Goal: Task Accomplishment & Management: Complete application form

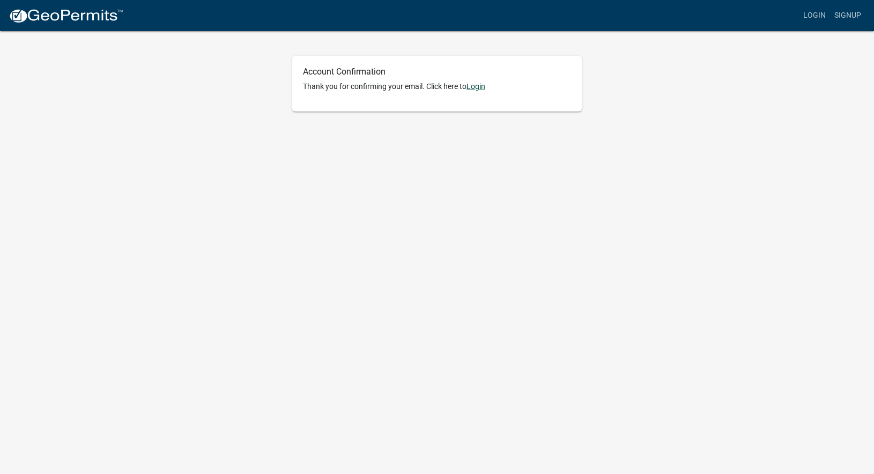
click at [479, 86] on link "Login" at bounding box center [475, 86] width 19 height 9
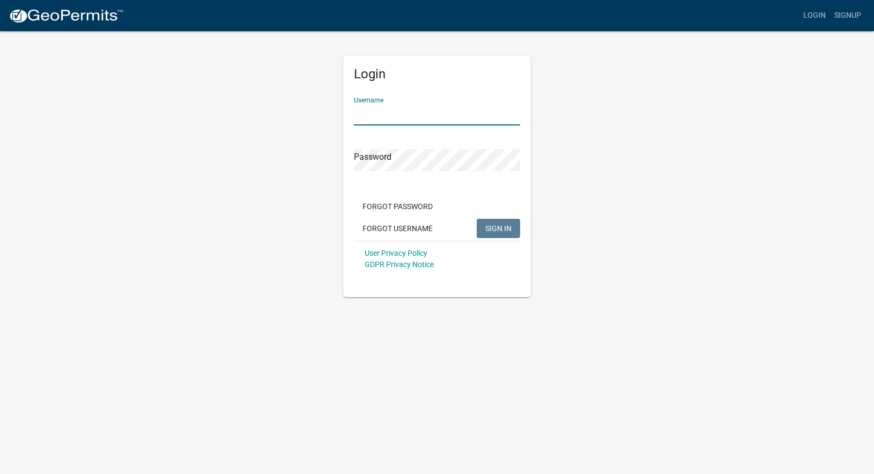
click at [415, 120] on input "Username" at bounding box center [437, 114] width 166 height 22
type input "jshroyer"
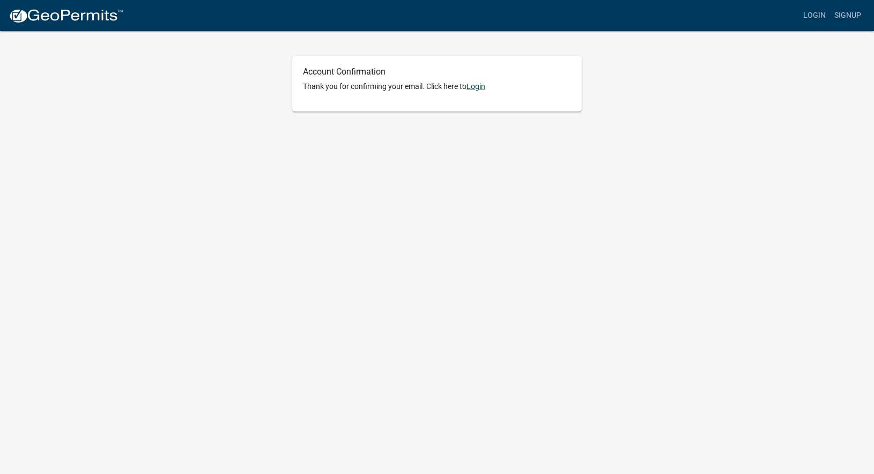
click at [479, 88] on link "Login" at bounding box center [475, 86] width 19 height 9
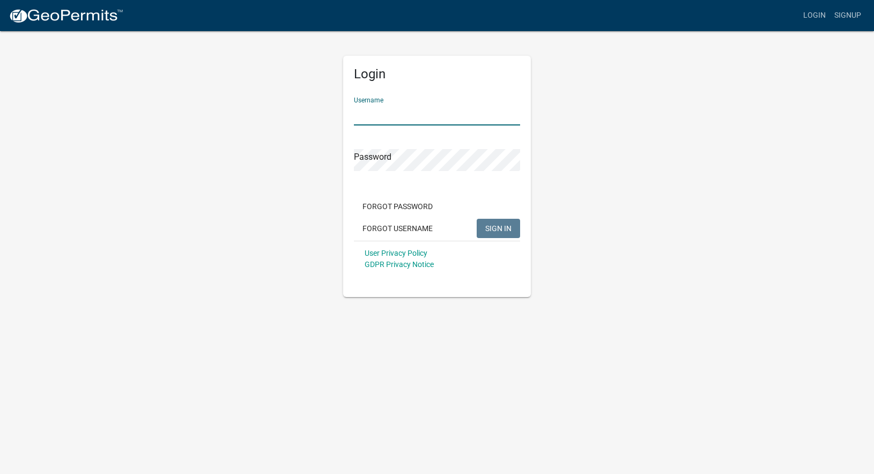
click at [412, 114] on input "Username" at bounding box center [437, 114] width 166 height 22
type input "jshroyer"
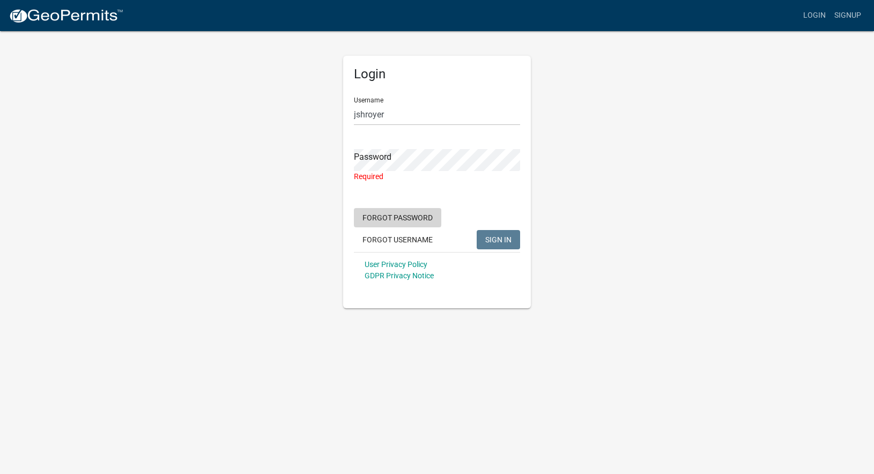
click at [422, 208] on button "Forgot Password" at bounding box center [397, 217] width 87 height 19
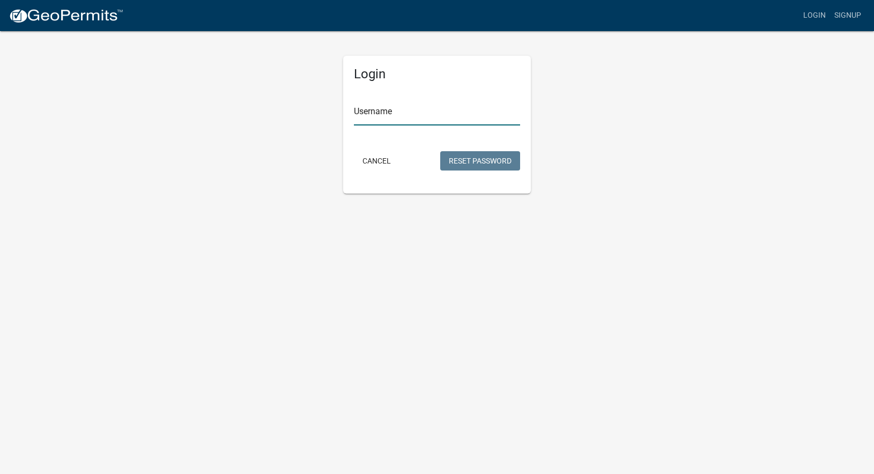
click at [406, 118] on input "Username" at bounding box center [437, 114] width 166 height 22
click at [459, 160] on button "Reset Password" at bounding box center [480, 160] width 80 height 19
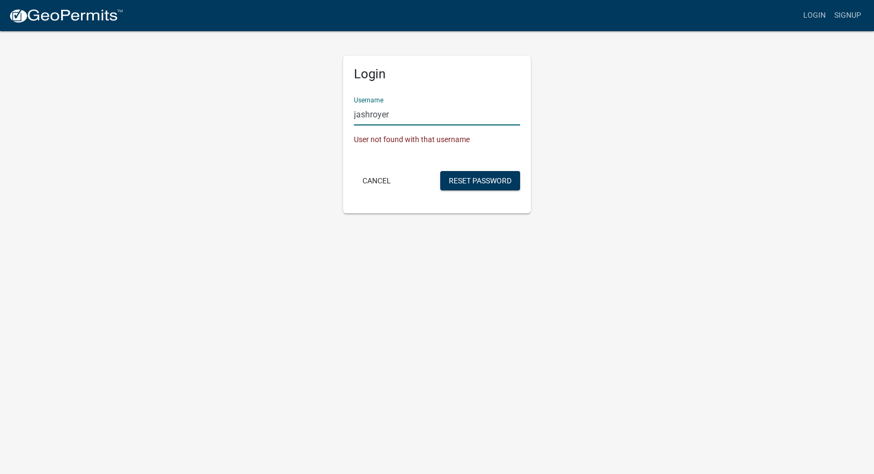
drag, startPoint x: 419, startPoint y: 115, endPoint x: 338, endPoint y: 114, distance: 80.4
click at [339, 114] on div "Login Username [PERSON_NAME] User not found with that username Cancel Reset Pas…" at bounding box center [437, 121] width 204 height 183
type input "JAShroyerGroup"
click at [457, 178] on button "Reset Password" at bounding box center [480, 180] width 80 height 19
click at [372, 181] on button "Cancel" at bounding box center [377, 180] width 46 height 19
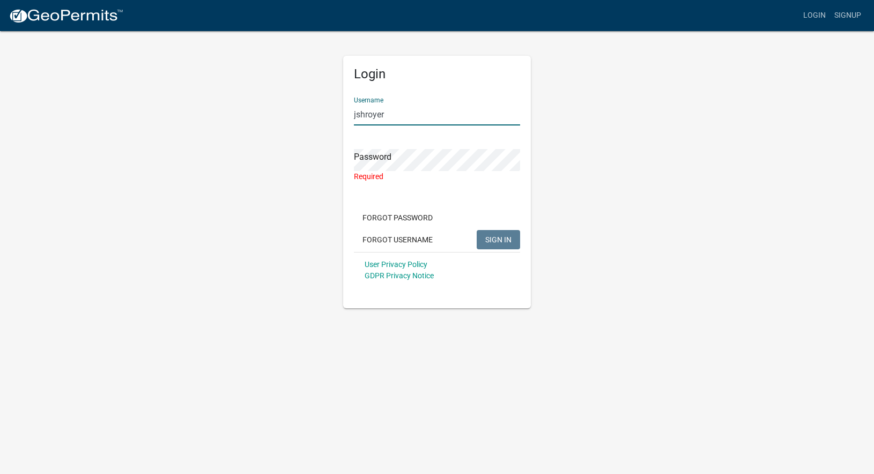
drag, startPoint x: 389, startPoint y: 116, endPoint x: 343, endPoint y: 114, distance: 45.6
click at [343, 114] on div "Login Username jshroyer Password Required Forgot Password Forgot Username SIGN …" at bounding box center [437, 182] width 188 height 252
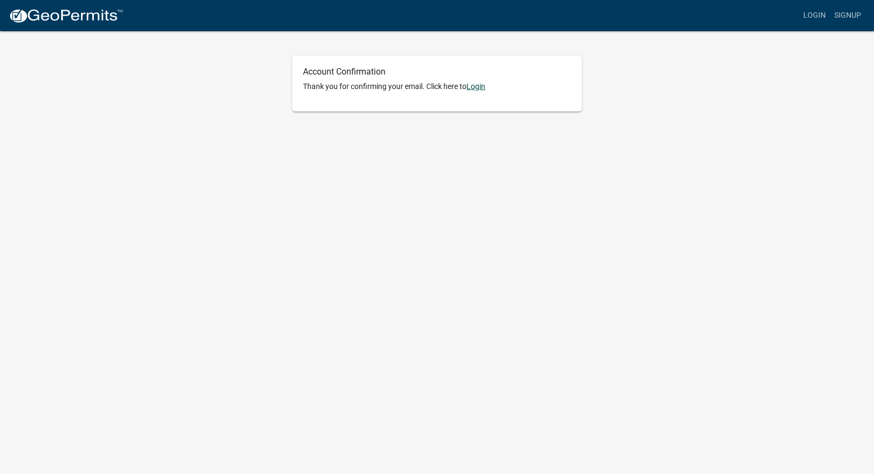
click at [479, 88] on link "Login" at bounding box center [475, 86] width 19 height 9
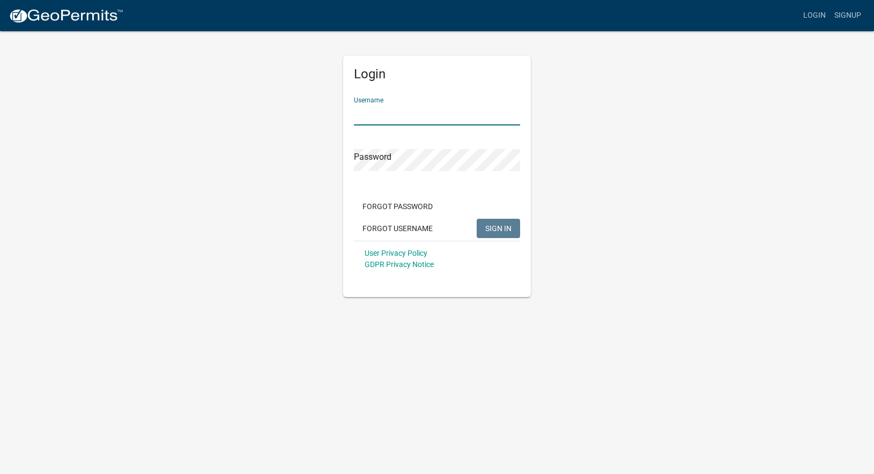
click at [407, 117] on input "Username" at bounding box center [437, 114] width 166 height 22
type input "JAShroyerGroup"
click at [404, 205] on button "Forgot Password" at bounding box center [397, 206] width 87 height 19
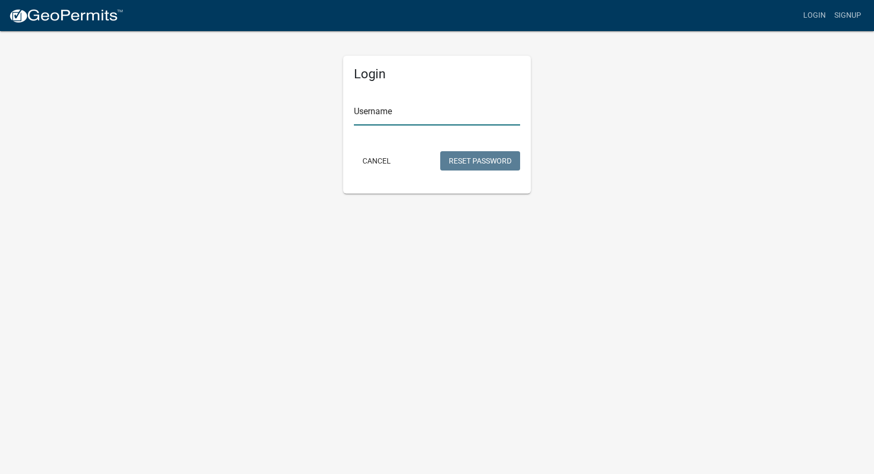
click at [424, 118] on input "Username" at bounding box center [437, 114] width 166 height 22
type input "JAShroyerGroup"
click at [500, 161] on button "Reset Password" at bounding box center [480, 160] width 80 height 19
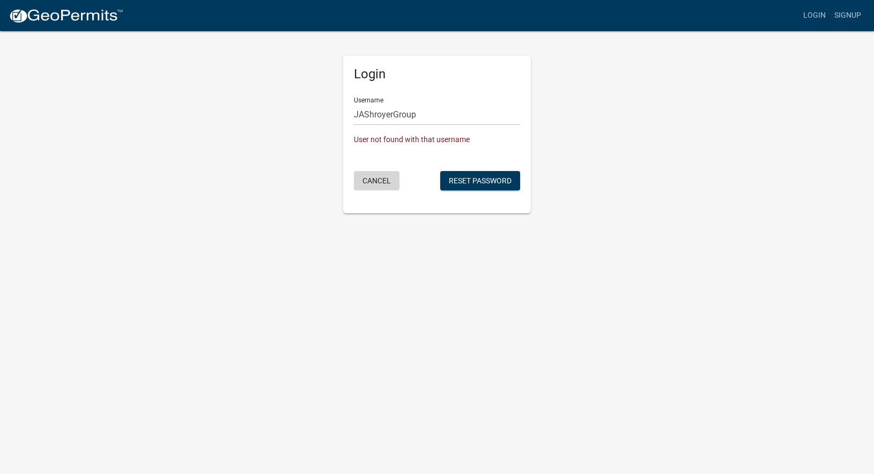
click at [380, 178] on button "Cancel" at bounding box center [377, 180] width 46 height 19
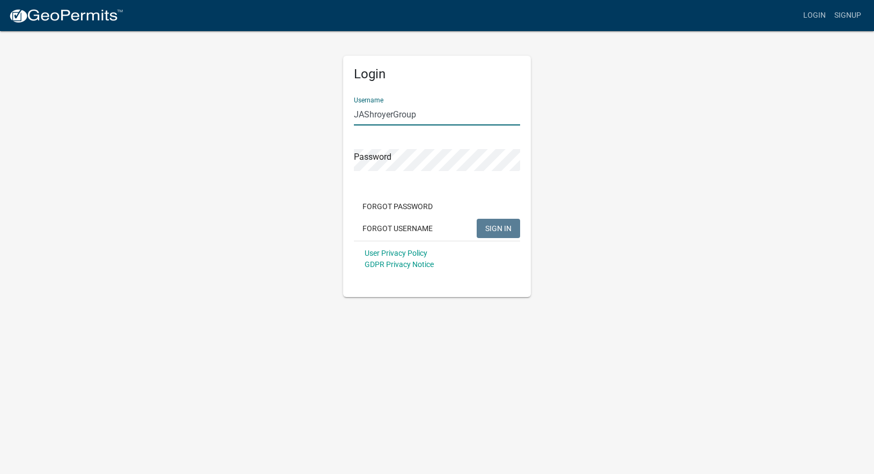
drag, startPoint x: 423, startPoint y: 116, endPoint x: 324, endPoint y: 120, distance: 99.2
click at [324, 120] on div "Login Username JAShroyerGroup Password Forgot Password Forgot Username SIGN IN …" at bounding box center [436, 163] width 611 height 267
type input "J"
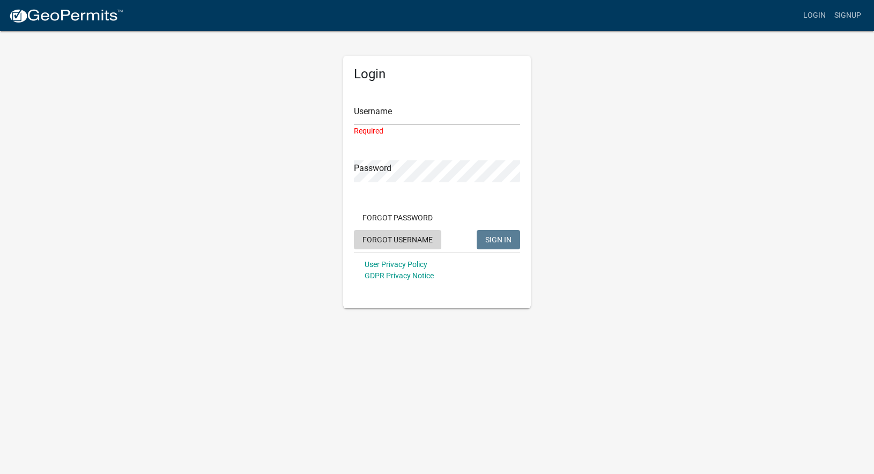
click at [396, 241] on button "Forgot Username" at bounding box center [397, 239] width 87 height 19
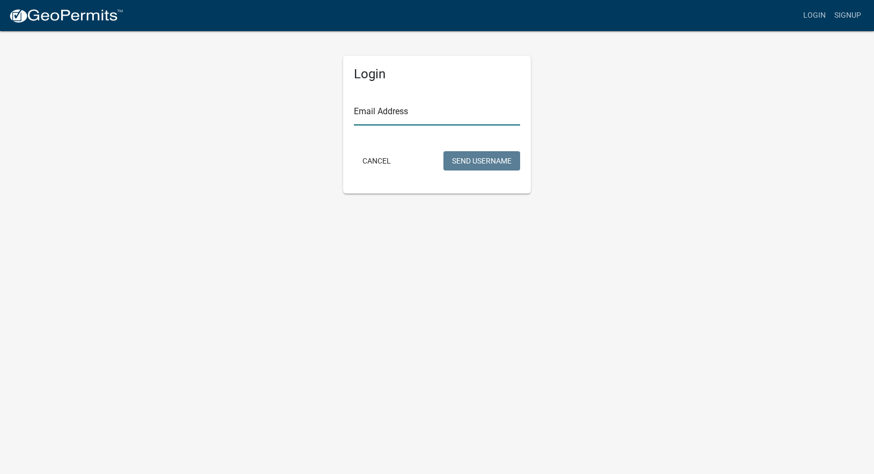
click at [440, 116] on input "Email Address" at bounding box center [437, 114] width 166 height 22
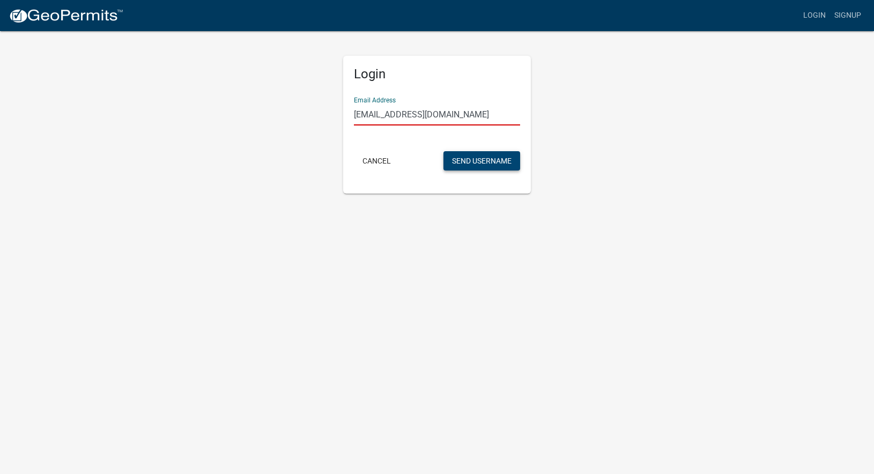
type input "jashroyergroup@gmail.com"
click at [485, 162] on button "Send Username" at bounding box center [481, 160] width 77 height 19
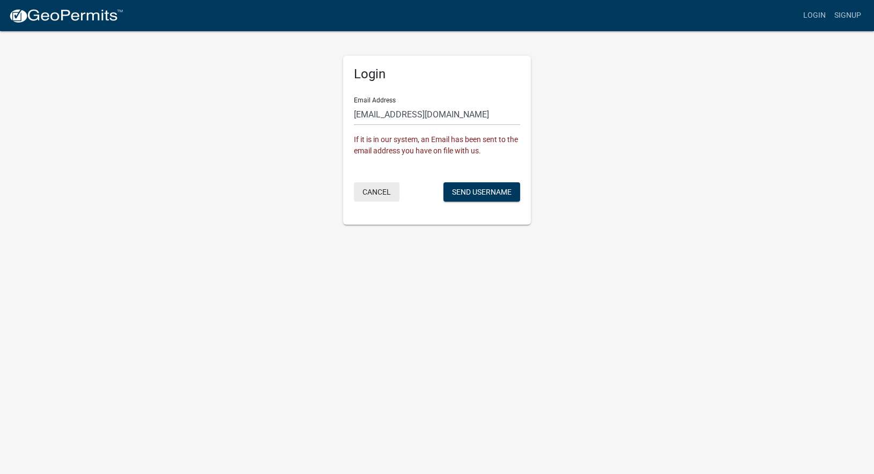
click at [384, 190] on button "Cancel" at bounding box center [377, 191] width 46 height 19
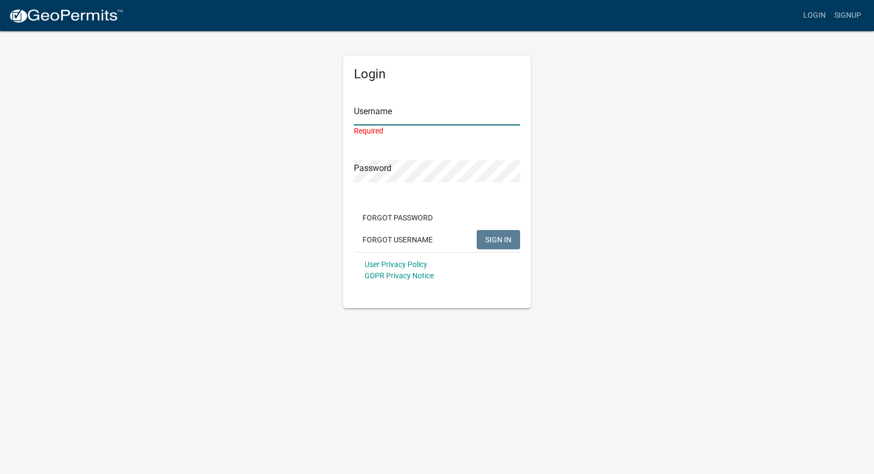
click at [409, 115] on input "Username" at bounding box center [437, 114] width 166 height 22
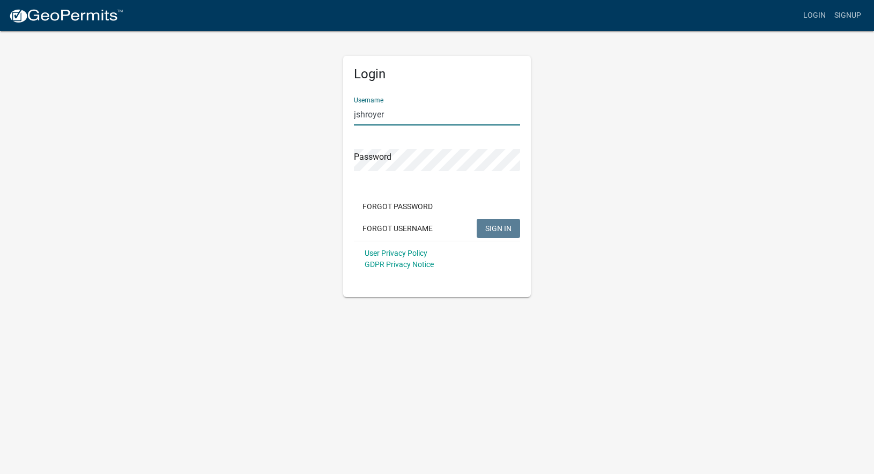
type input "jshroyer"
click at [423, 206] on form "Username jshroyer Password Forgot Password Forgot Username SIGN IN User Privacy…" at bounding box center [437, 182] width 166 height 188
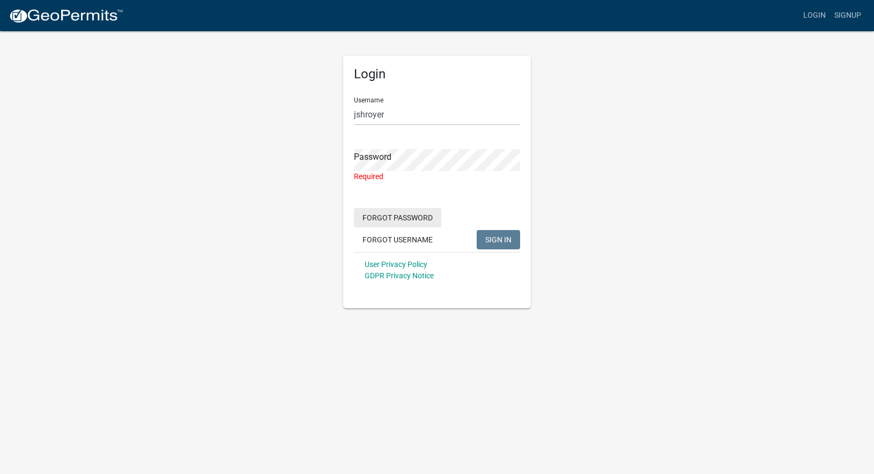
click at [392, 218] on button "Forgot Password" at bounding box center [397, 217] width 87 height 19
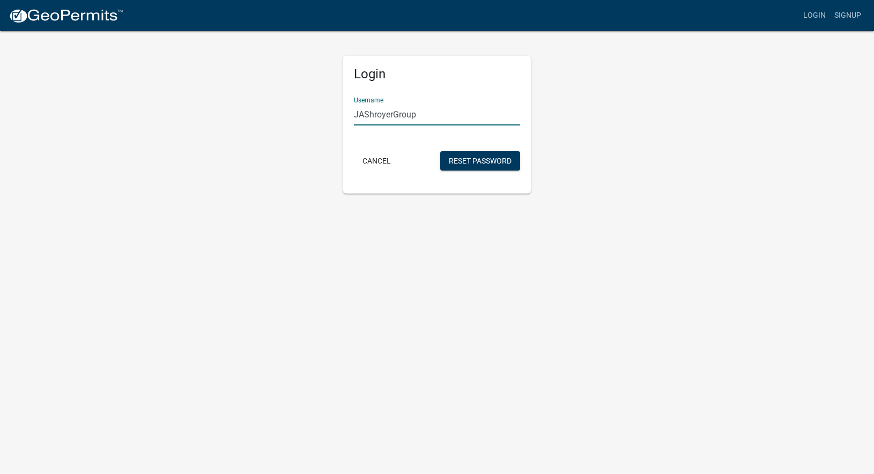
drag, startPoint x: 435, startPoint y: 120, endPoint x: 330, endPoint y: 113, distance: 104.7
click at [330, 113] on div "Login Username JAShroyerGroup Cancel Reset Password" at bounding box center [436, 111] width 611 height 163
type input "jshroyer"
click at [471, 161] on button "Reset Password" at bounding box center [480, 160] width 80 height 19
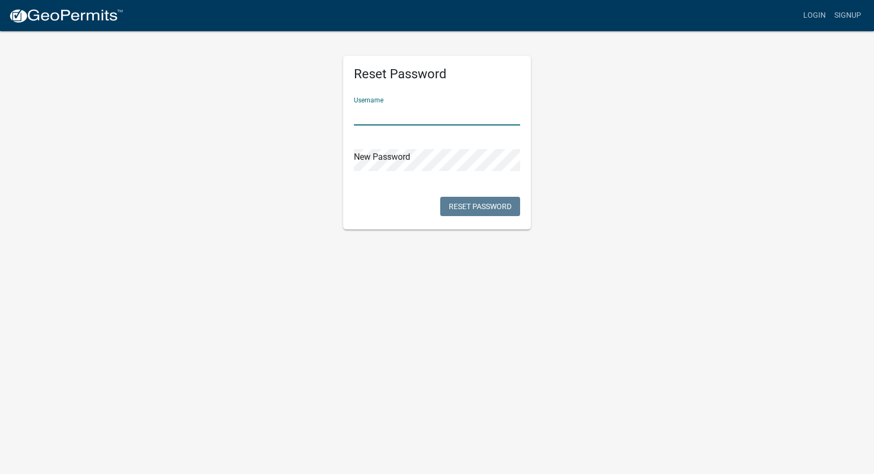
click at [414, 117] on input "text" at bounding box center [437, 114] width 166 height 22
type input "jshroyer"
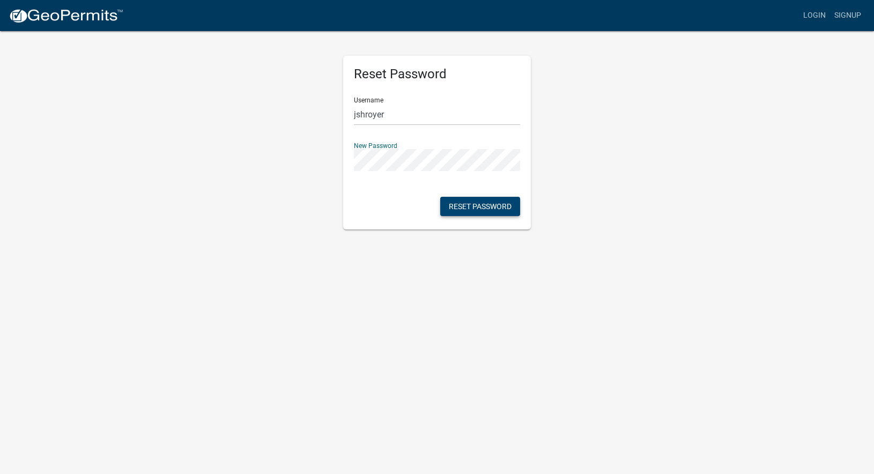
click at [498, 206] on button "Reset Password" at bounding box center [480, 206] width 80 height 19
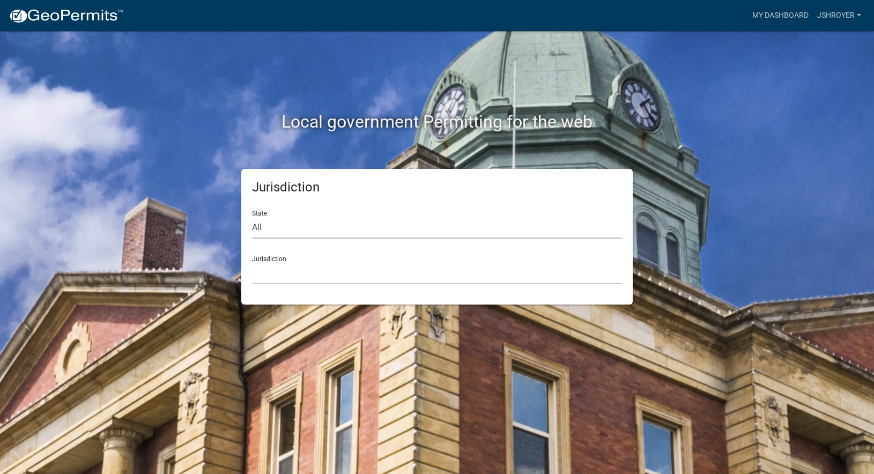
click at [297, 226] on select "All Colorado Georgia Indiana Iowa Kansas Minnesota Ohio South Carolina Wisconsin" at bounding box center [437, 228] width 370 height 22
select select "Indiana"
click at [287, 271] on select "City of Charlestown, Indiana City of Jeffersonville, Indiana City of Logansport…" at bounding box center [437, 273] width 370 height 22
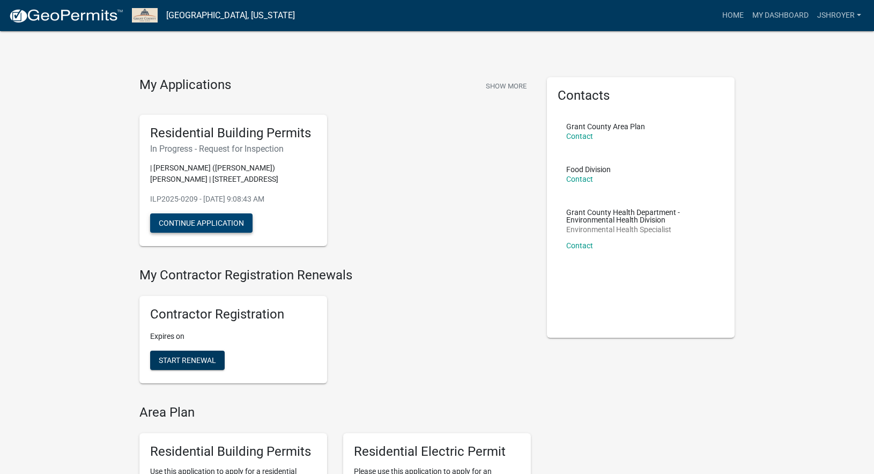
click at [230, 213] on button "Continue Application" at bounding box center [201, 222] width 102 height 19
